Goal: Transaction & Acquisition: Purchase product/service

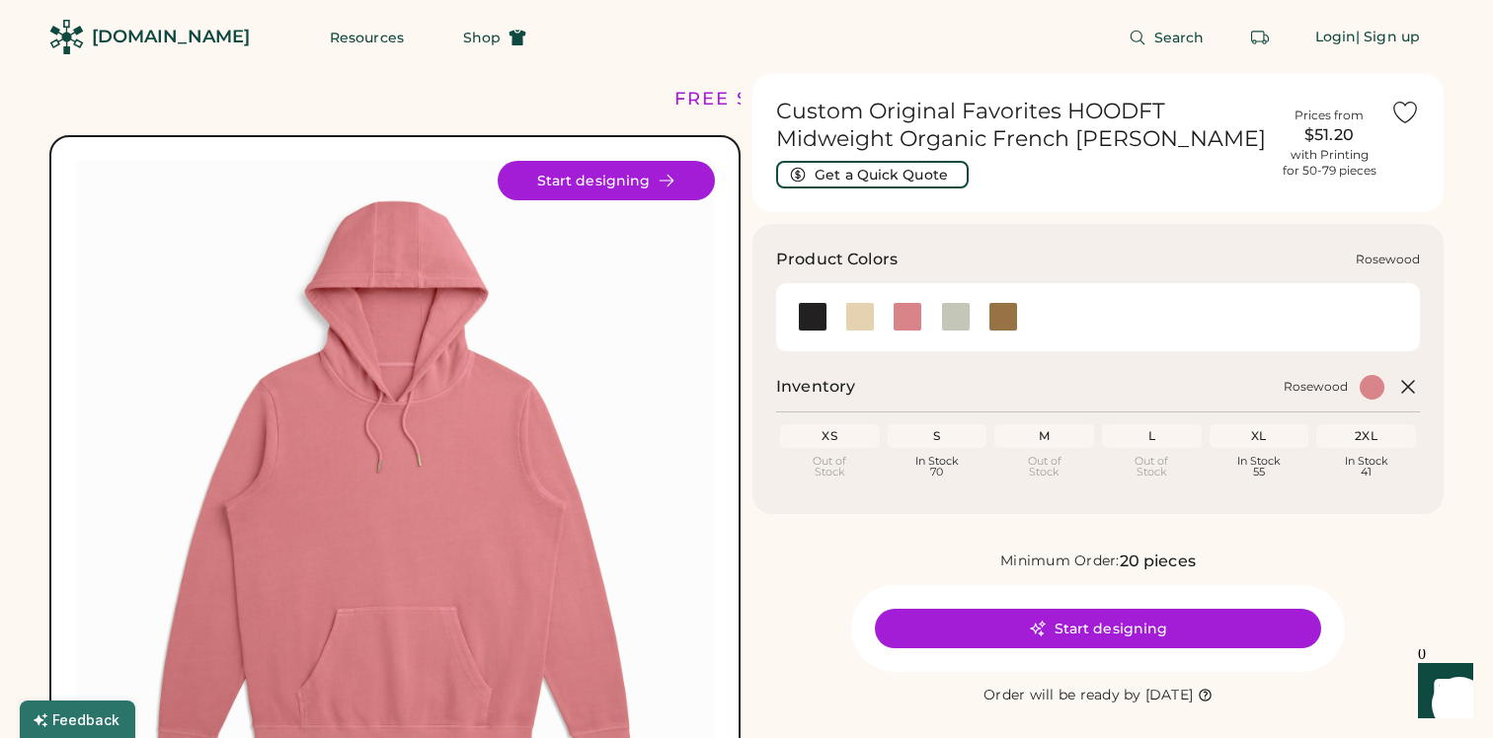
click at [909, 323] on div at bounding box center [907, 317] width 30 height 30
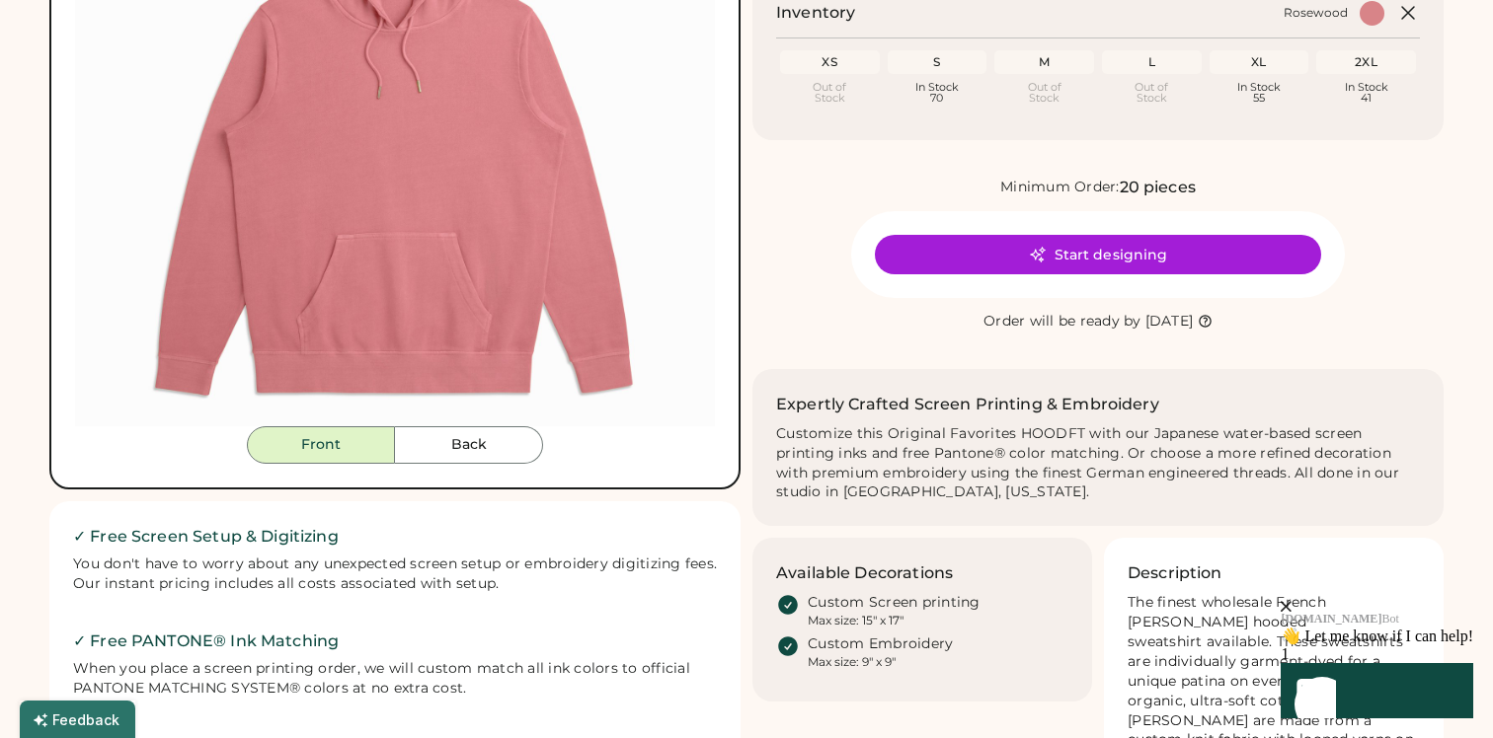
scroll to position [369, 0]
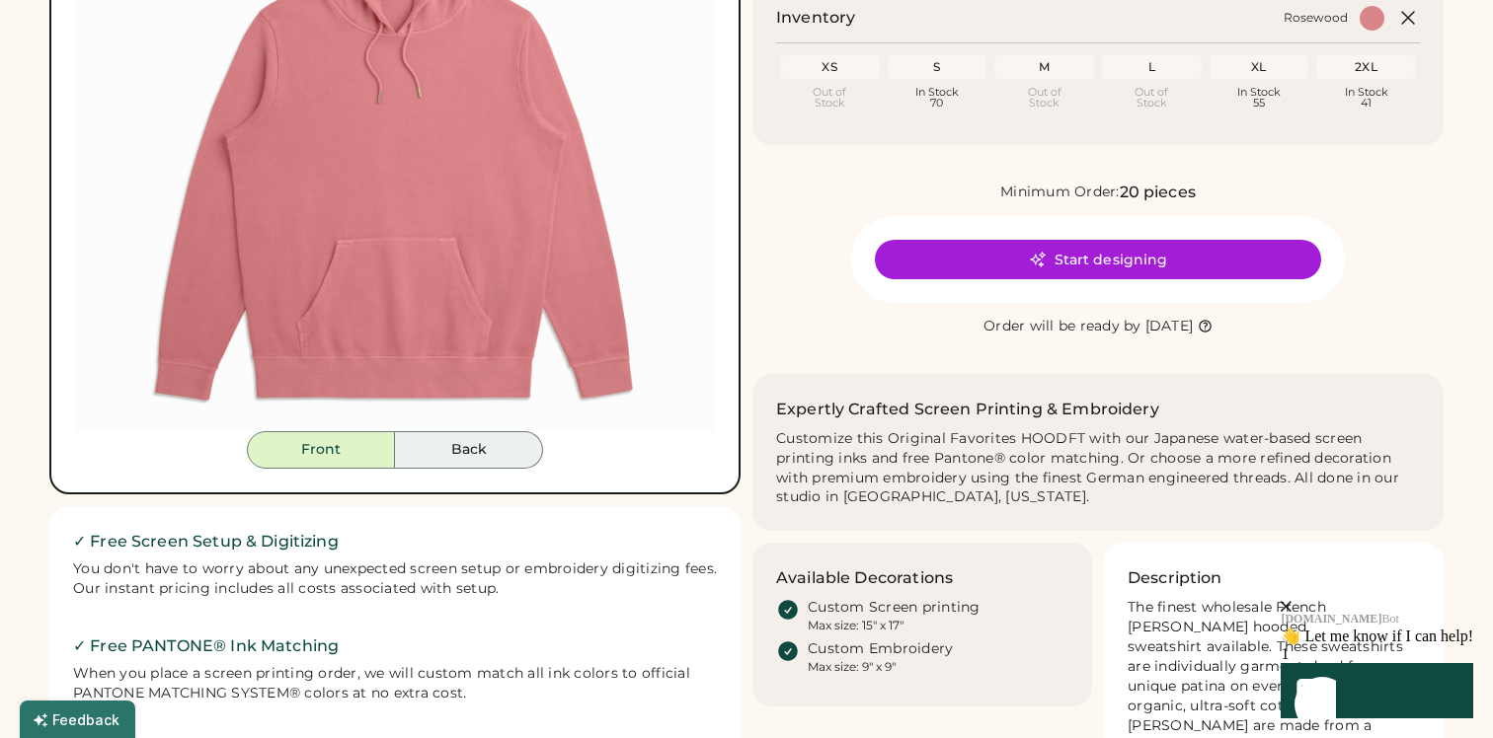
click at [459, 449] on button "Back" at bounding box center [469, 450] width 148 height 38
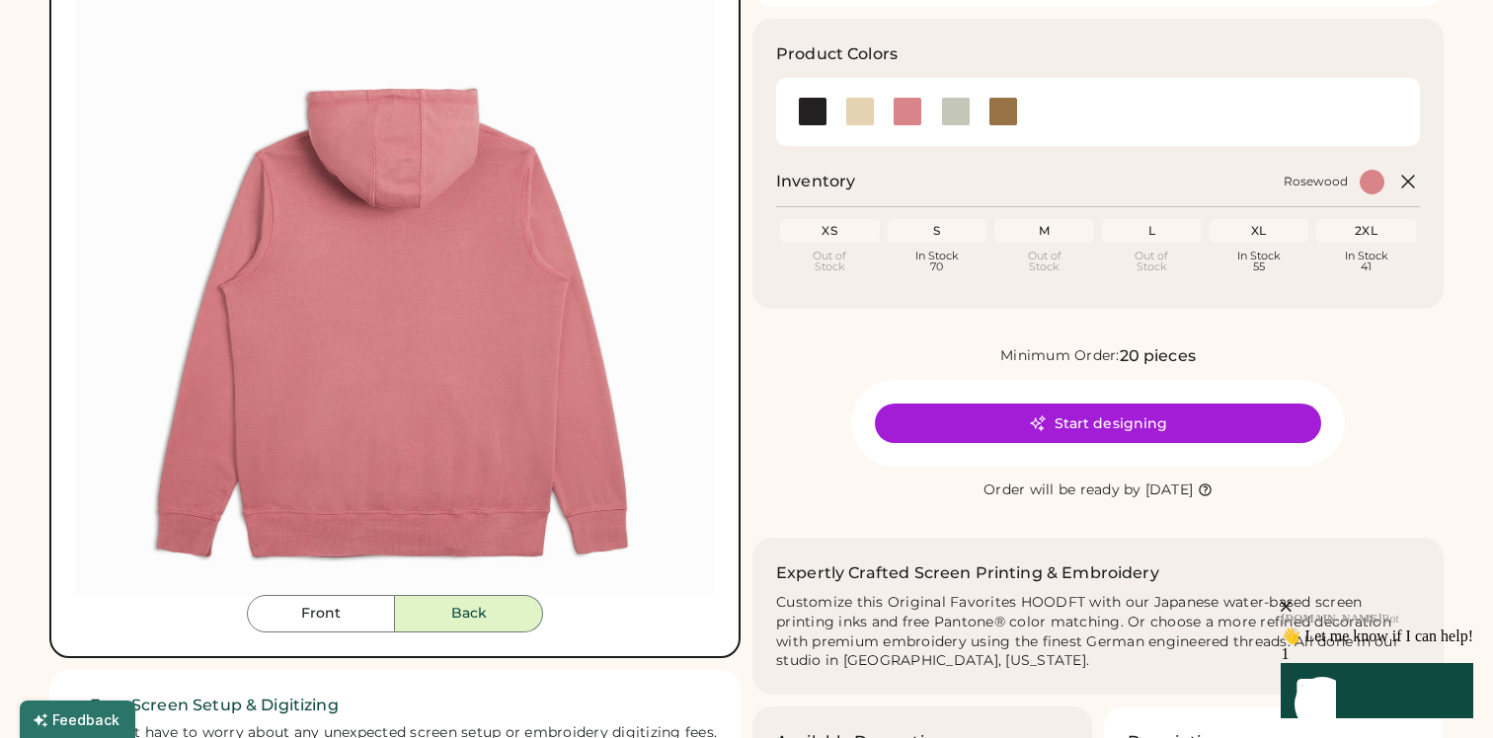
scroll to position [224, 0]
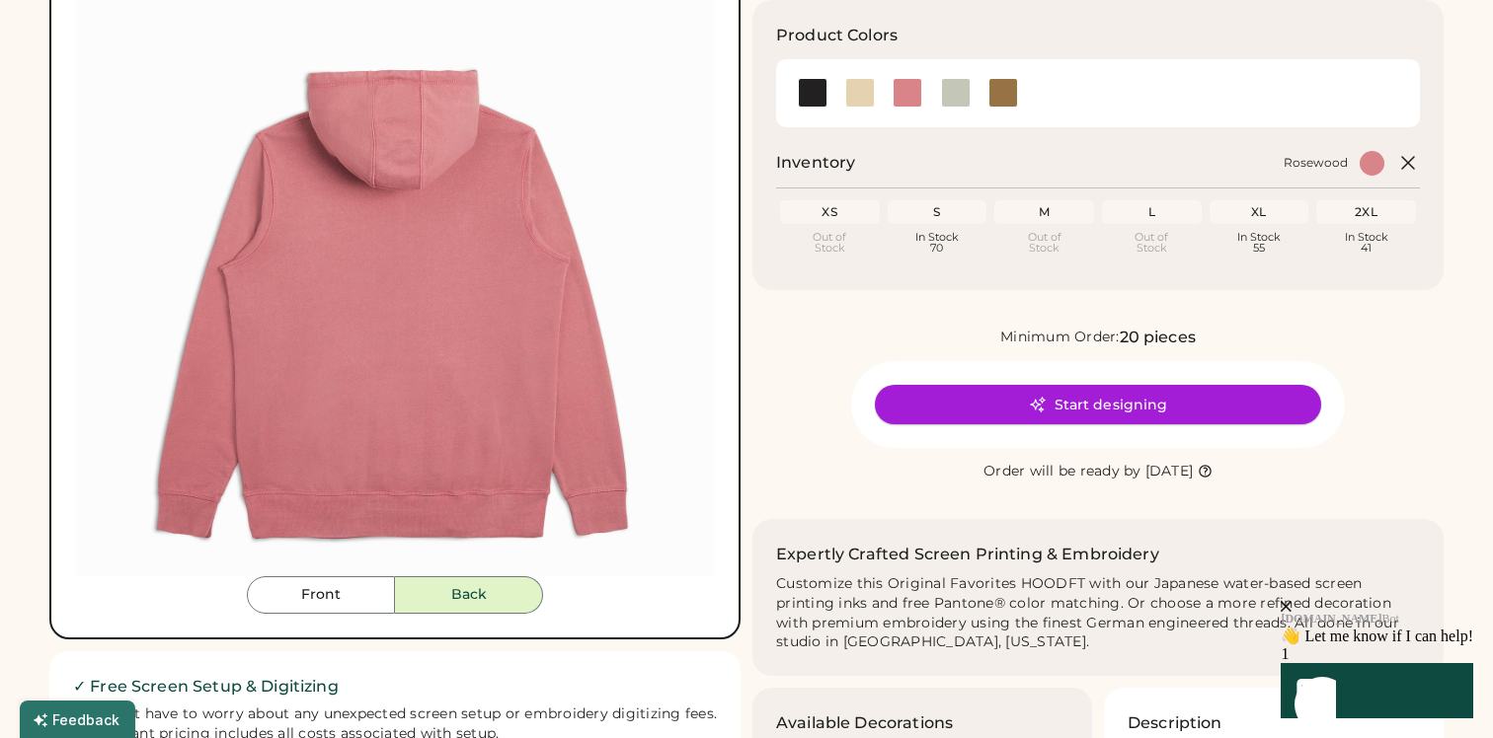
click at [1015, 400] on button "Start designing" at bounding box center [1098, 404] width 446 height 39
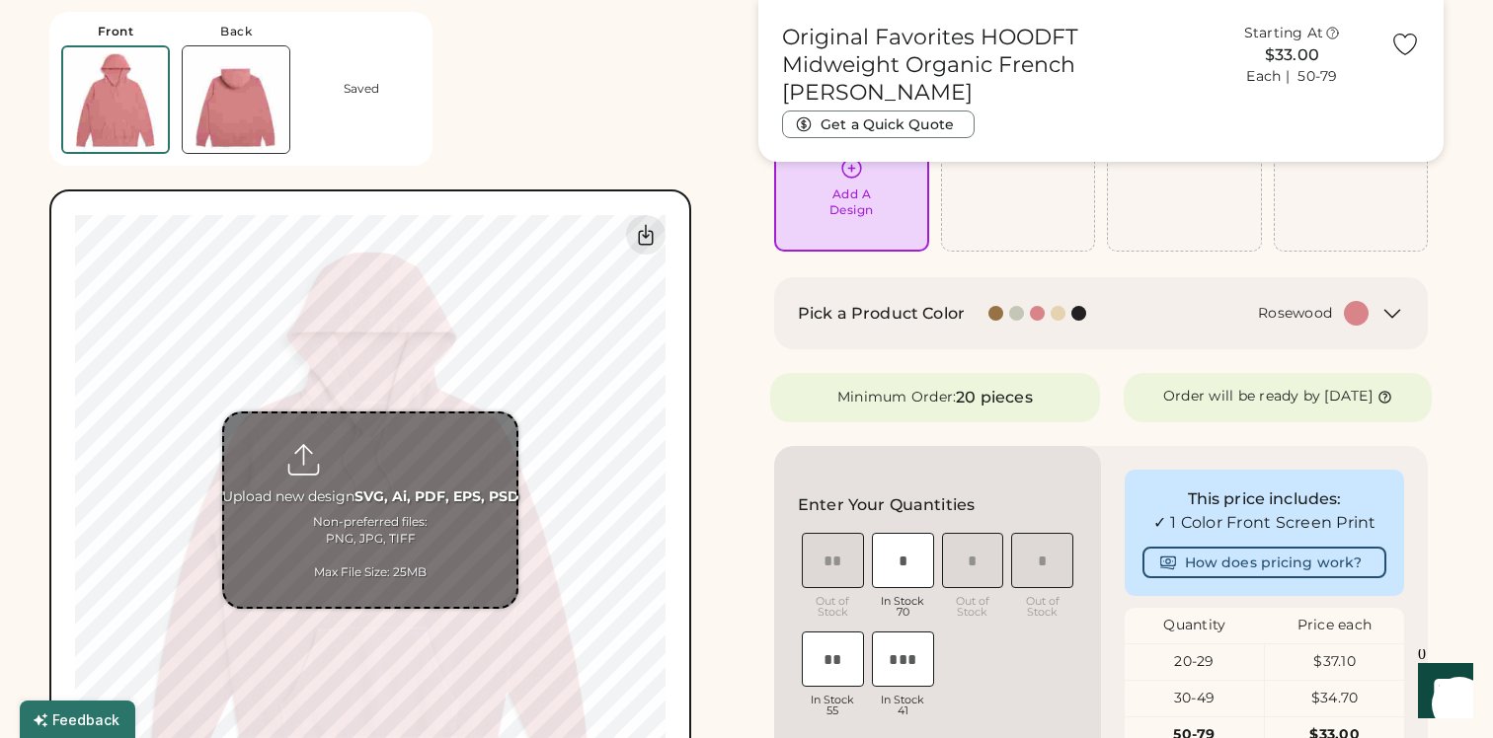
scroll to position [209, 0]
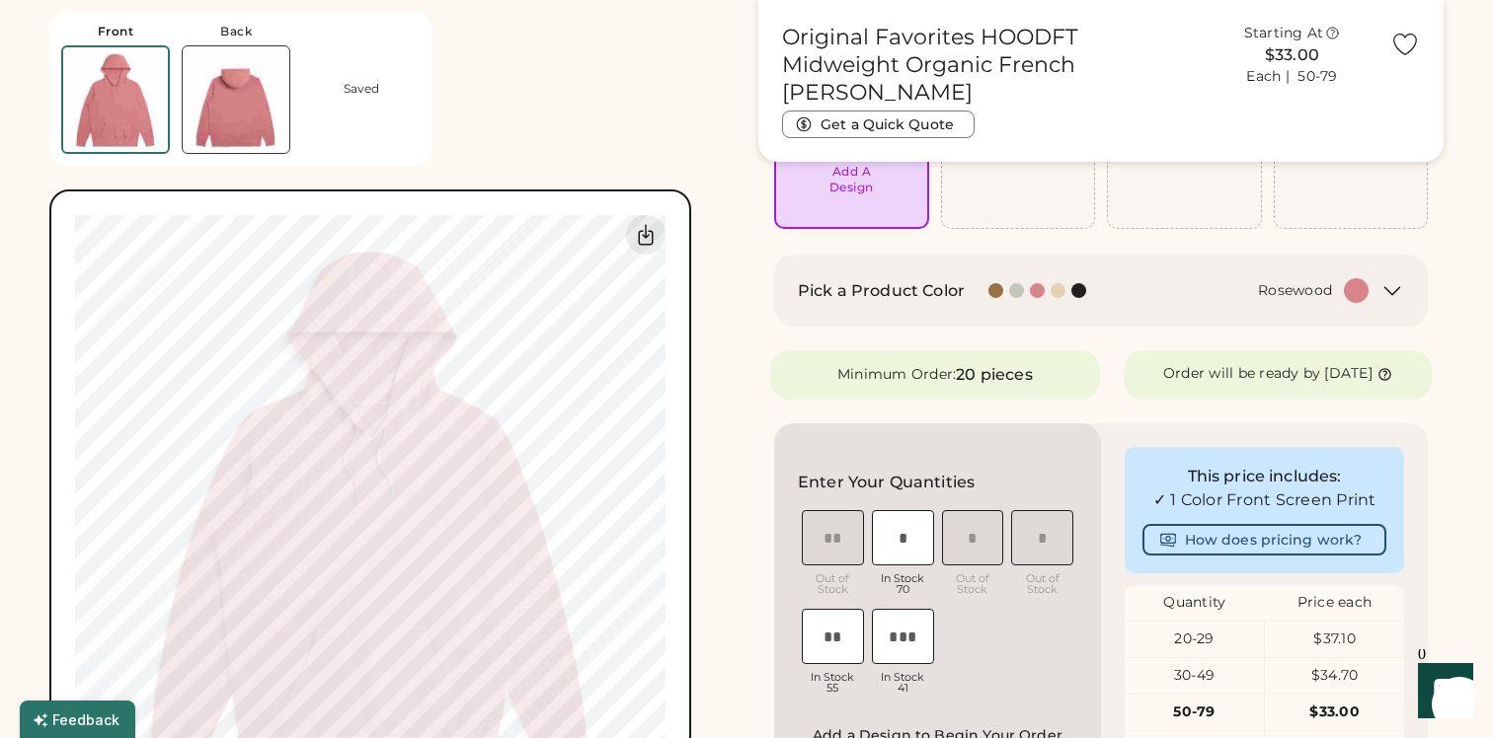
click at [615, 114] on div "Front Back Saved Upload new design SVG, Ai, PDF, EPS, PSD Non-preferred files: …" at bounding box center [391, 415] width 685 height 831
